Goal: Transaction & Acquisition: Download file/media

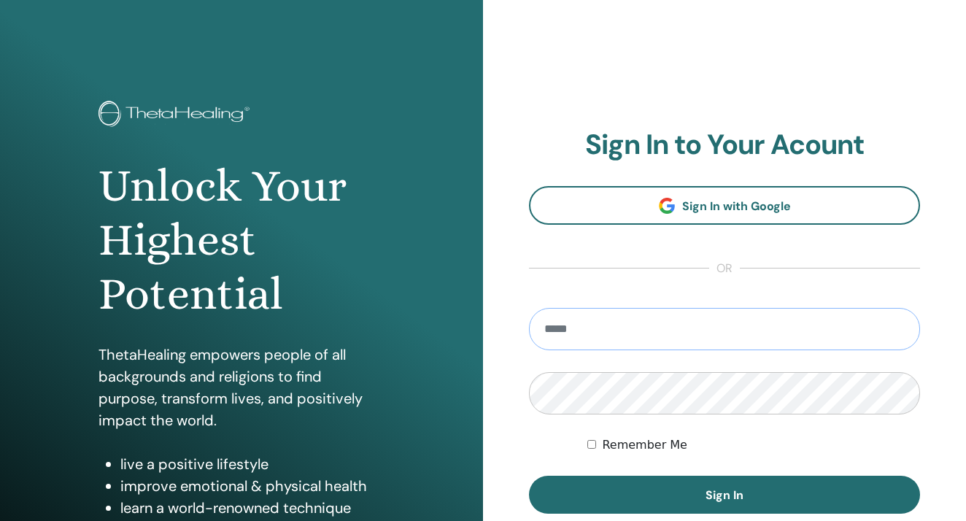
type input "**********"
click at [725, 495] on button "Sign In" at bounding box center [724, 495] width 391 height 38
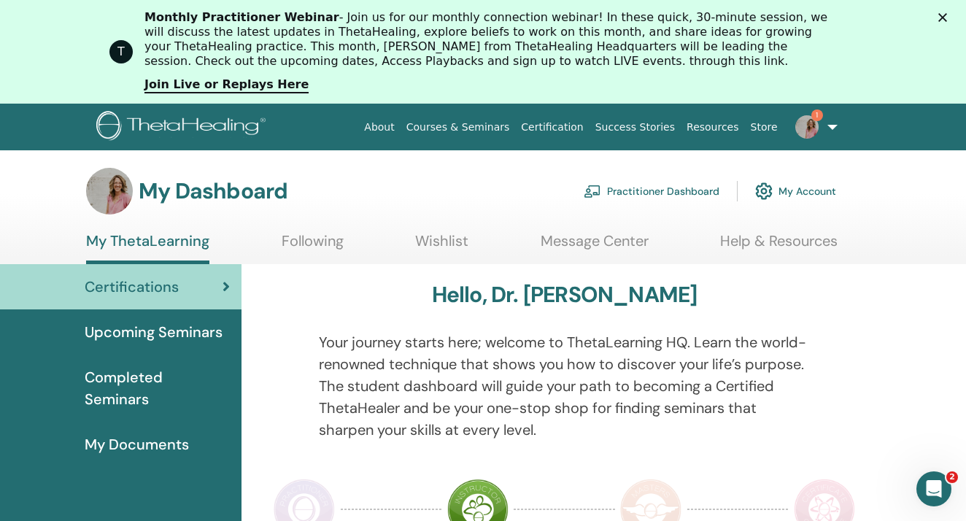
click at [804, 122] on img at bounding box center [806, 126] width 23 height 23
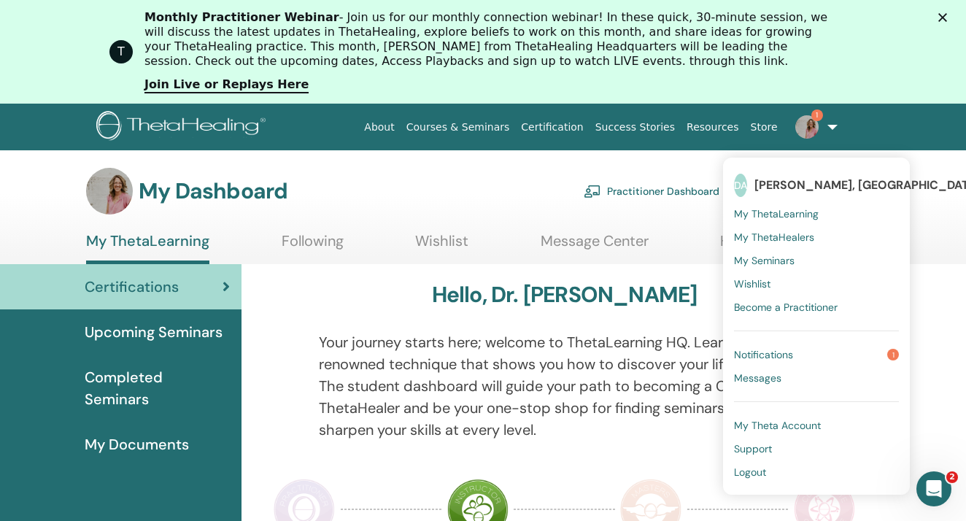
click at [770, 354] on span "Notifications" at bounding box center [763, 354] width 59 height 13
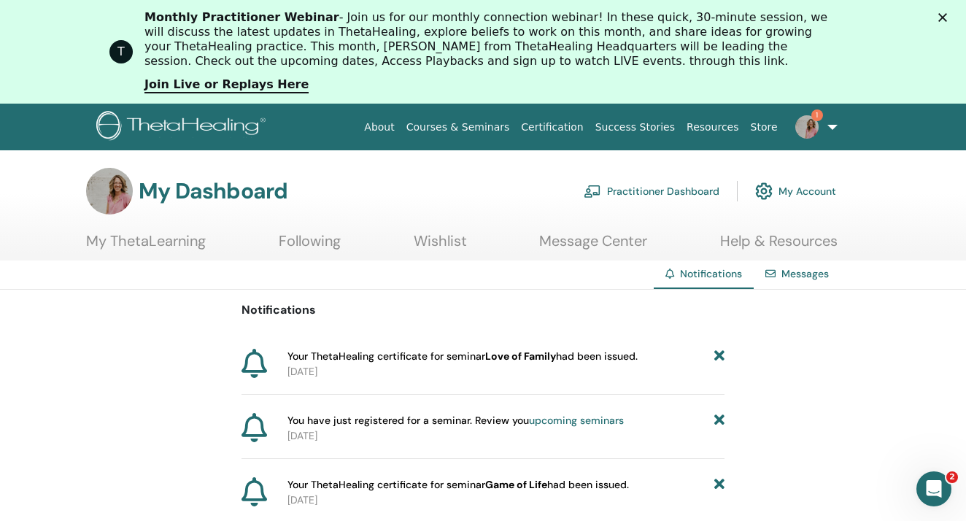
click at [418, 358] on span "Your ThetaHealing certificate for seminar Love of Family had been issued." at bounding box center [463, 356] width 350 height 15
click at [598, 369] on p "2025-10-13" at bounding box center [506, 371] width 437 height 15
click at [585, 356] on span "Your ThetaHealing certificate for seminar Love of Family had been issued." at bounding box center [463, 356] width 350 height 15
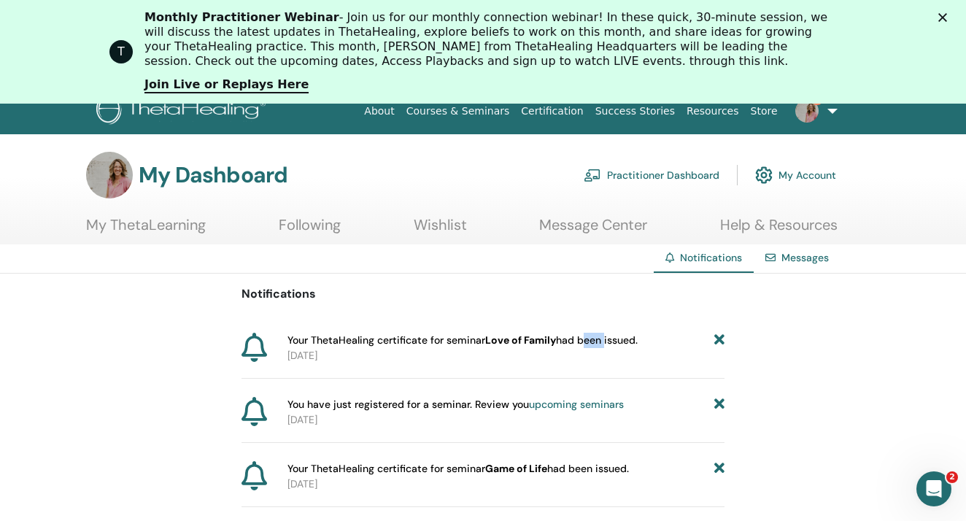
click at [157, 227] on link "My ThetaLearning" at bounding box center [146, 230] width 120 height 28
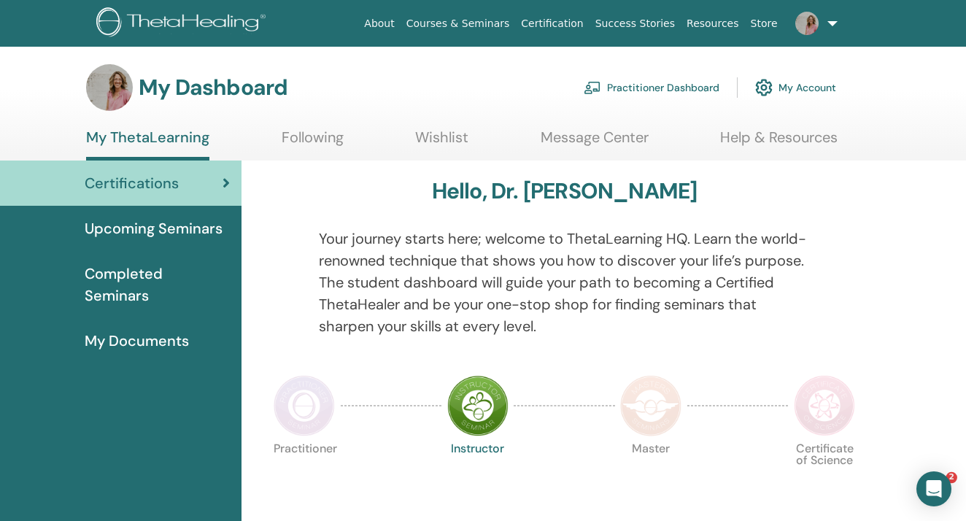
scroll to position [78, 0]
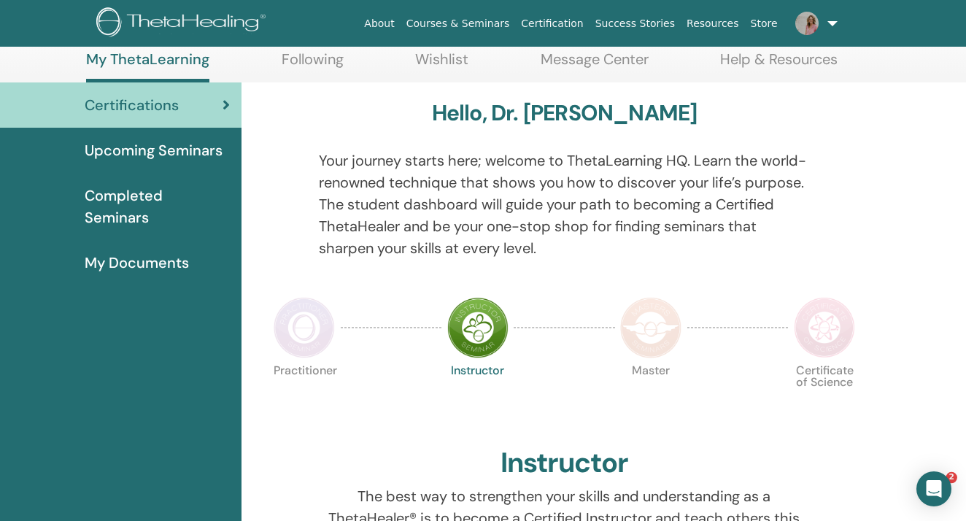
click at [170, 193] on span "Completed Seminars" at bounding box center [157, 207] width 145 height 44
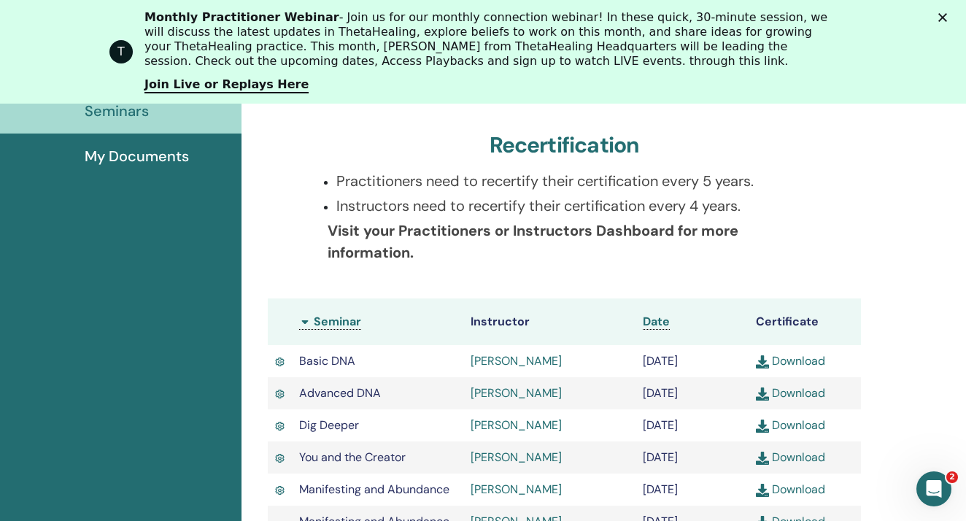
scroll to position [325, 0]
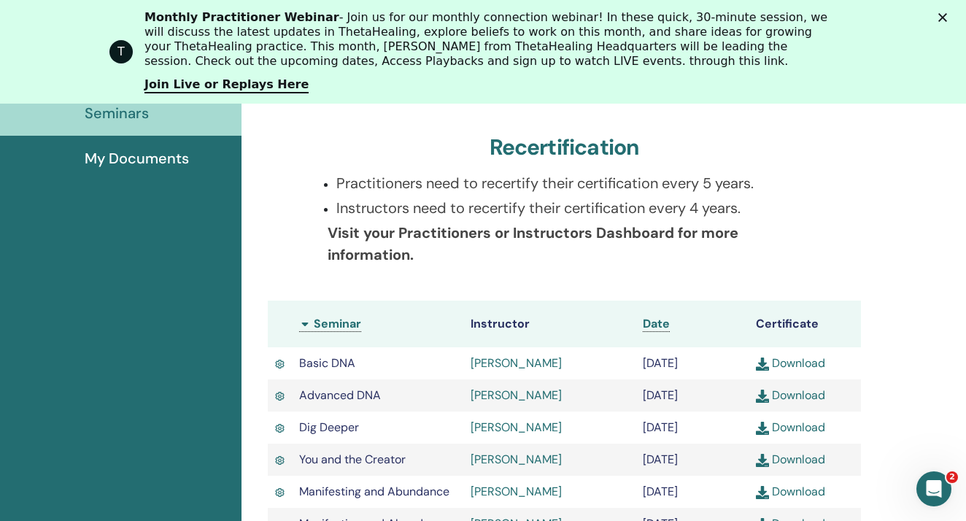
click at [787, 358] on link "Download" at bounding box center [790, 362] width 69 height 15
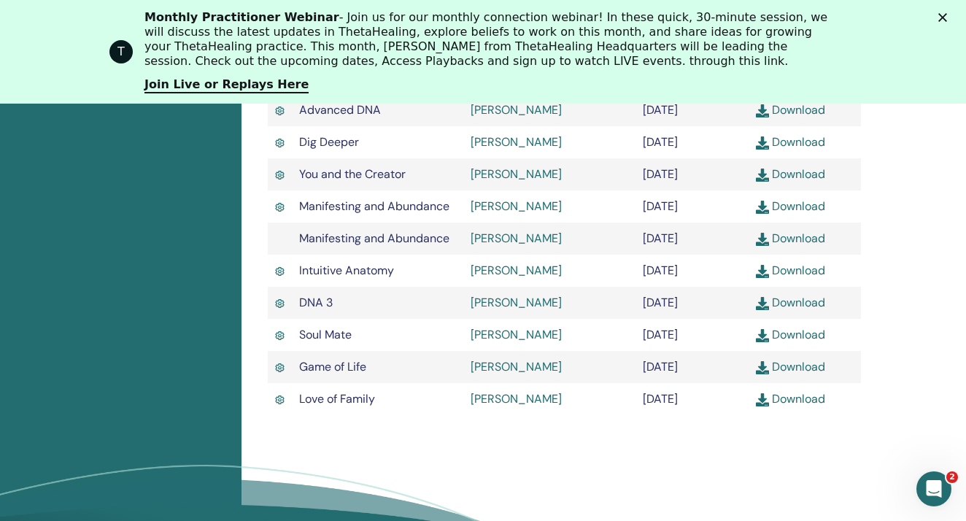
scroll to position [628, 0]
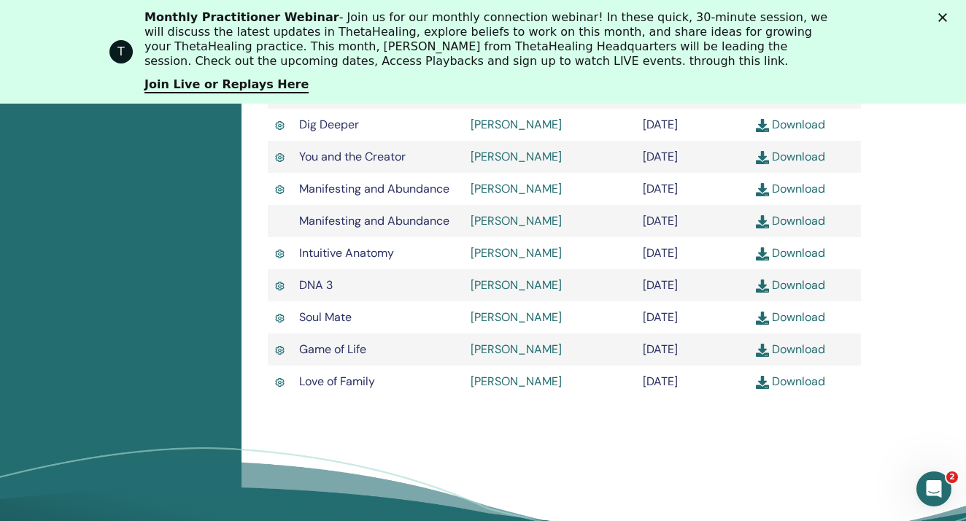
click at [799, 389] on link "Download" at bounding box center [790, 381] width 69 height 15
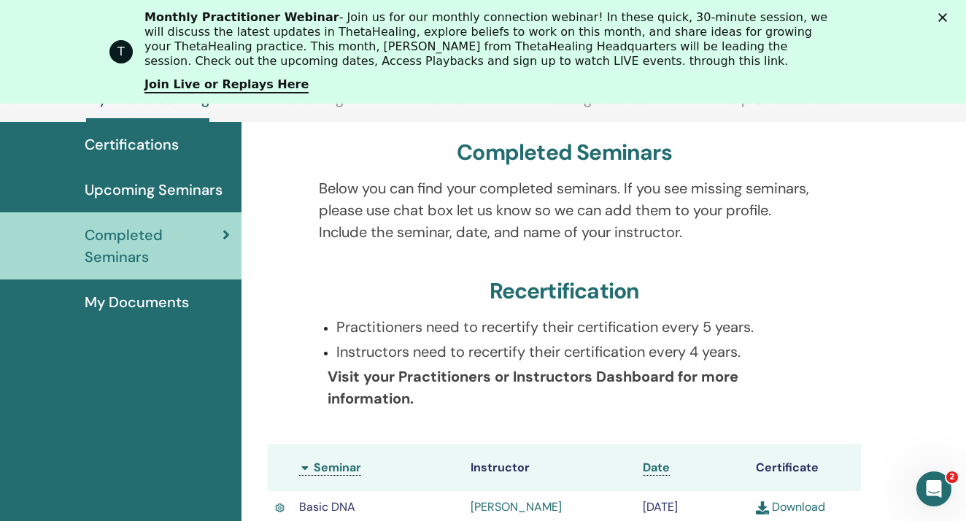
scroll to position [180, 0]
click at [714, 266] on div "Completed Seminars Below you can find your completed seminars. If you see missi…" at bounding box center [564, 501] width 628 height 757
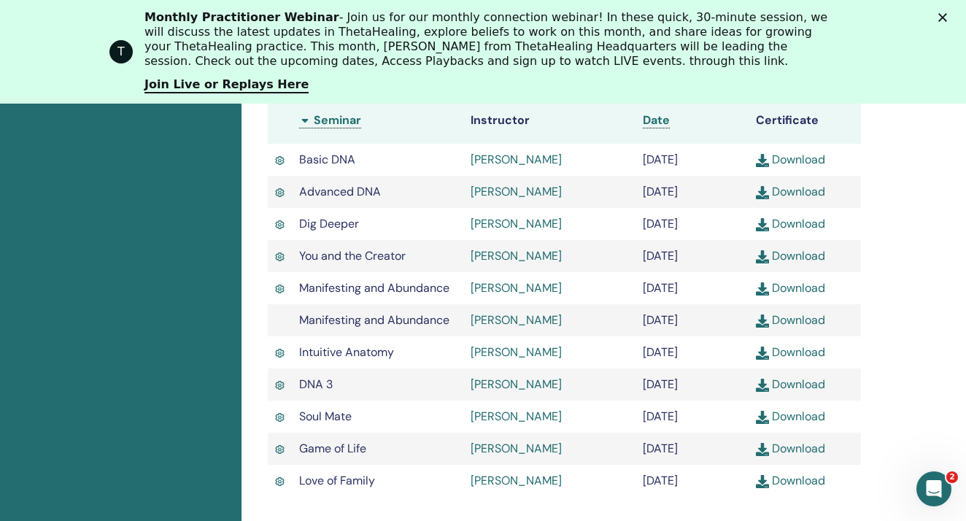
scroll to position [533, 0]
